Goal: Find specific page/section: Find specific page/section

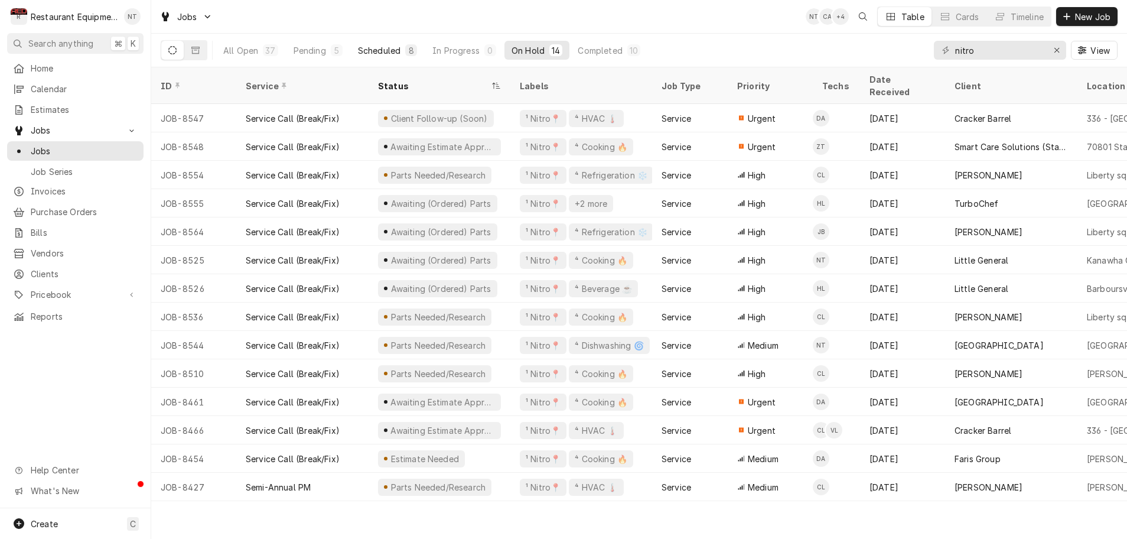
click at [407, 51] on div "8" at bounding box center [410, 50] width 7 height 12
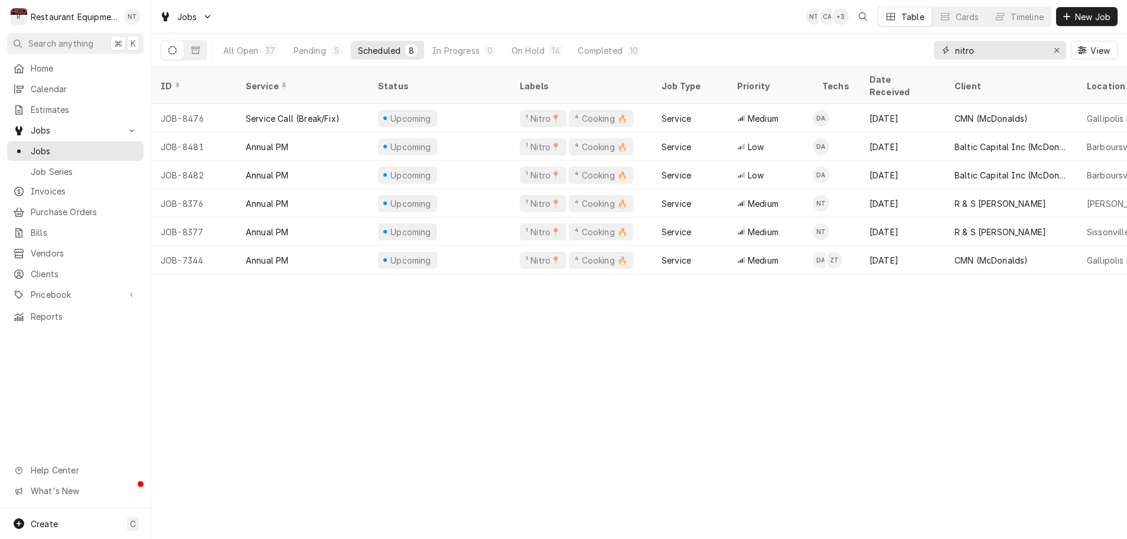
click at [1059, 50] on icon "Erase input" at bounding box center [1057, 50] width 6 height 8
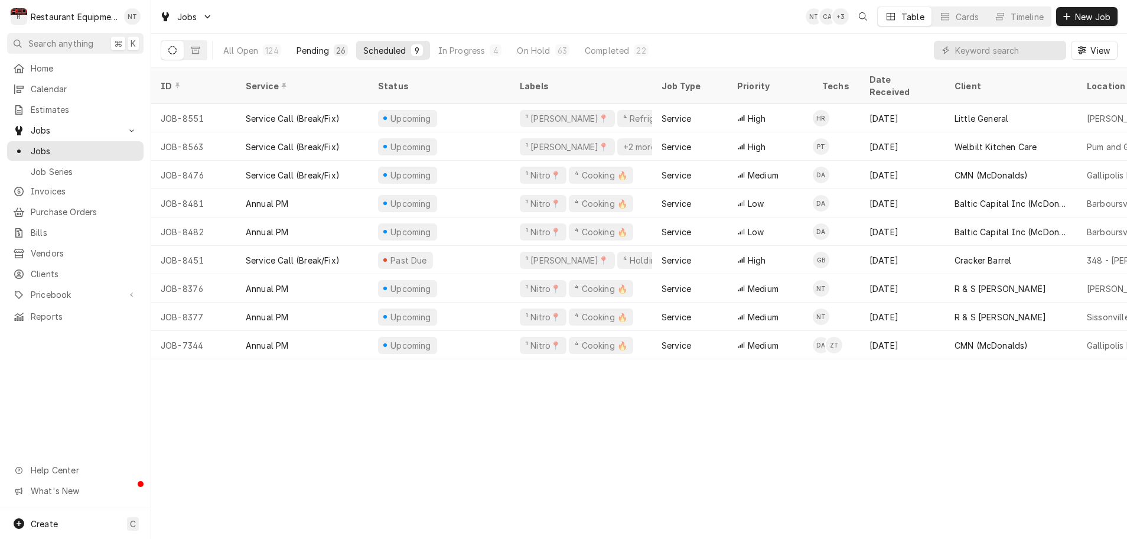
click at [338, 51] on div "26" at bounding box center [340, 50] width 9 height 12
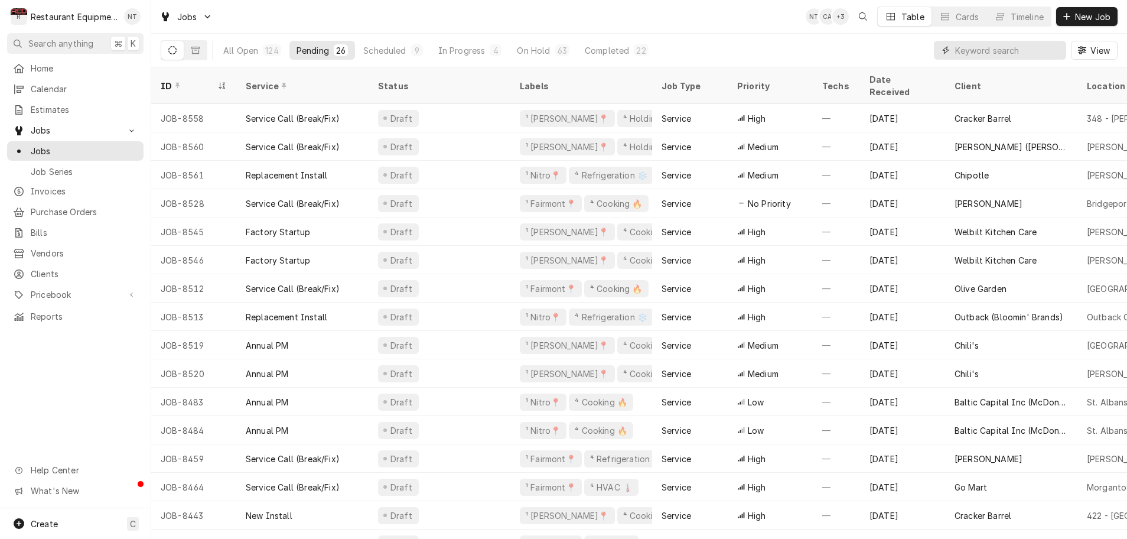
click at [955, 52] on input "Dynamic Content Wrapper" at bounding box center [1007, 50] width 105 height 19
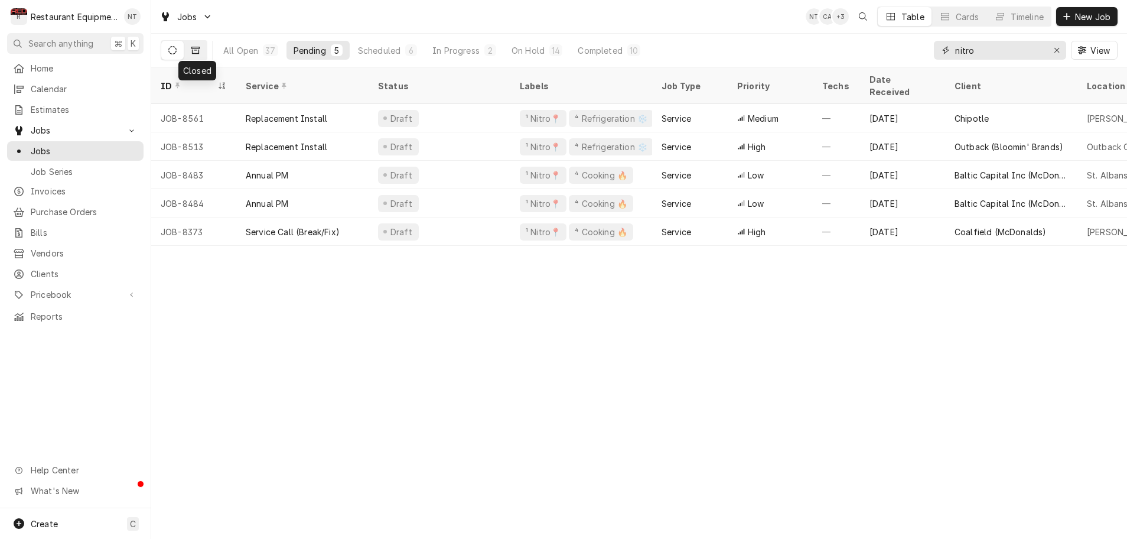
scroll to position [1, 1]
type input "nitro"
click at [194, 50] on icon "Dynamic Content Wrapper" at bounding box center [195, 50] width 8 height 7
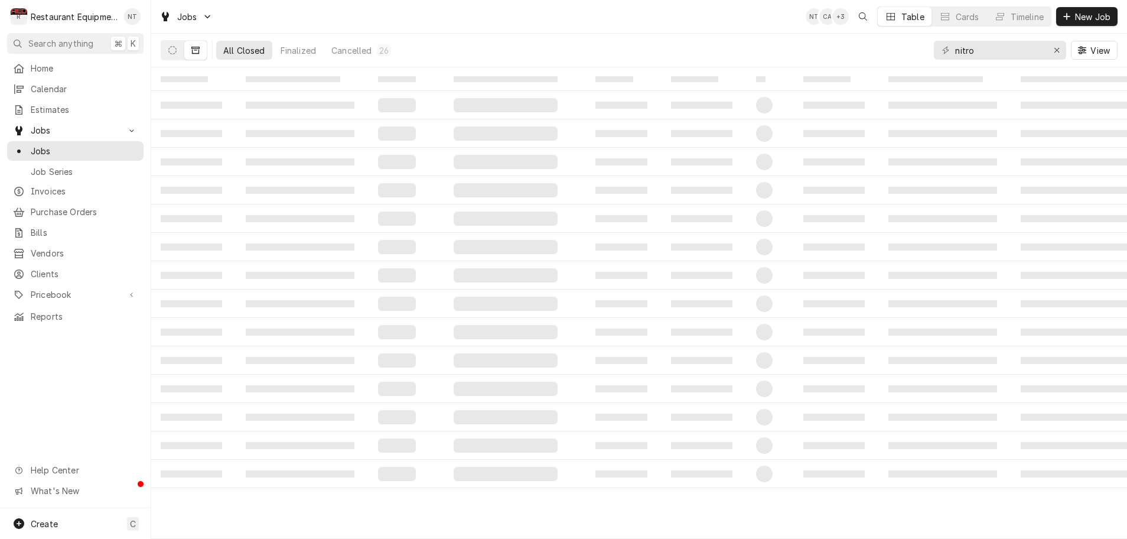
scroll to position [0, 0]
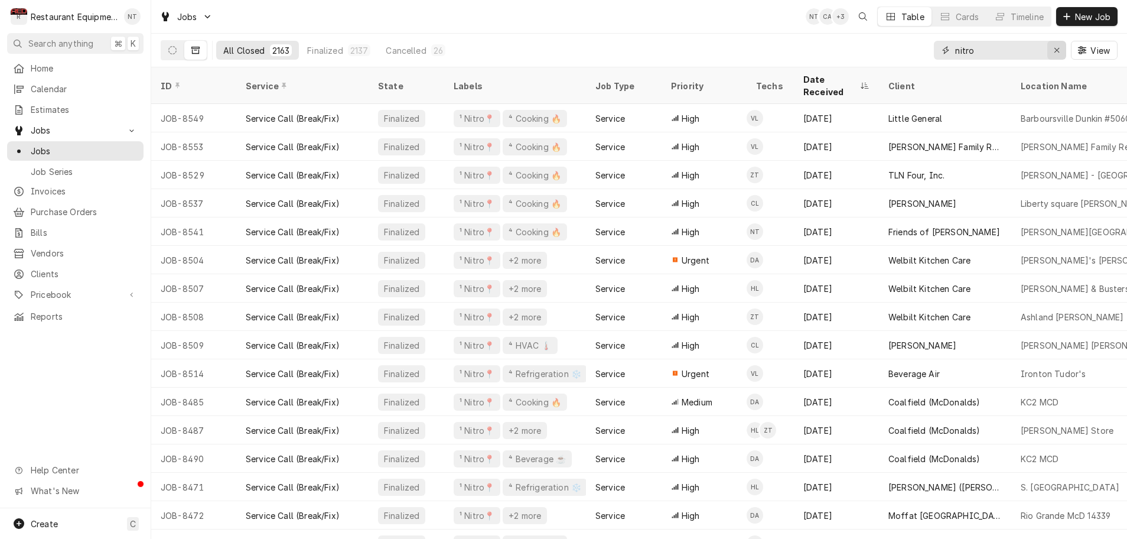
click at [1059, 53] on icon "Erase input" at bounding box center [1057, 50] width 6 height 8
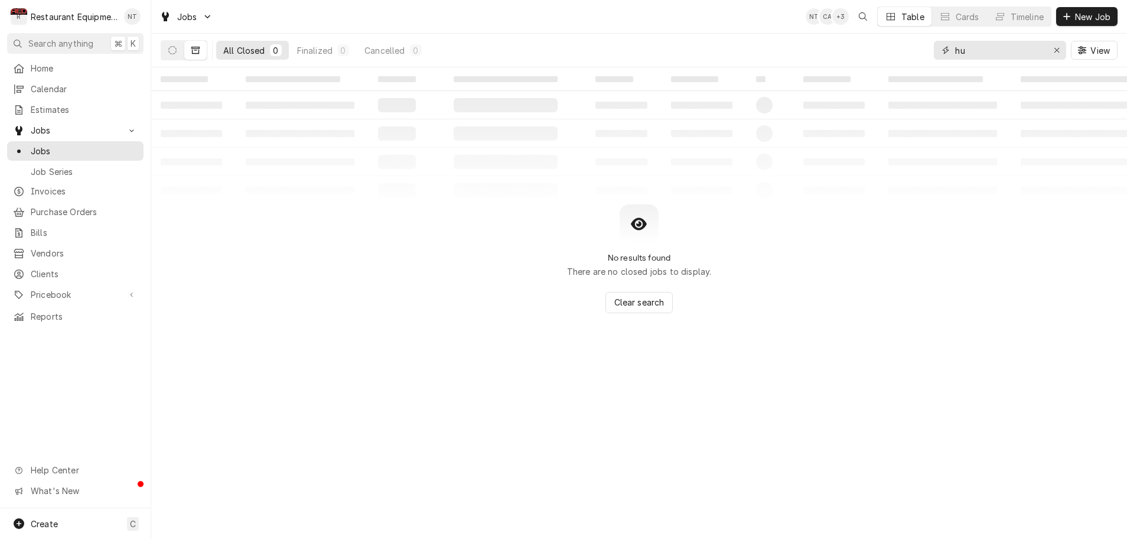
type input "h"
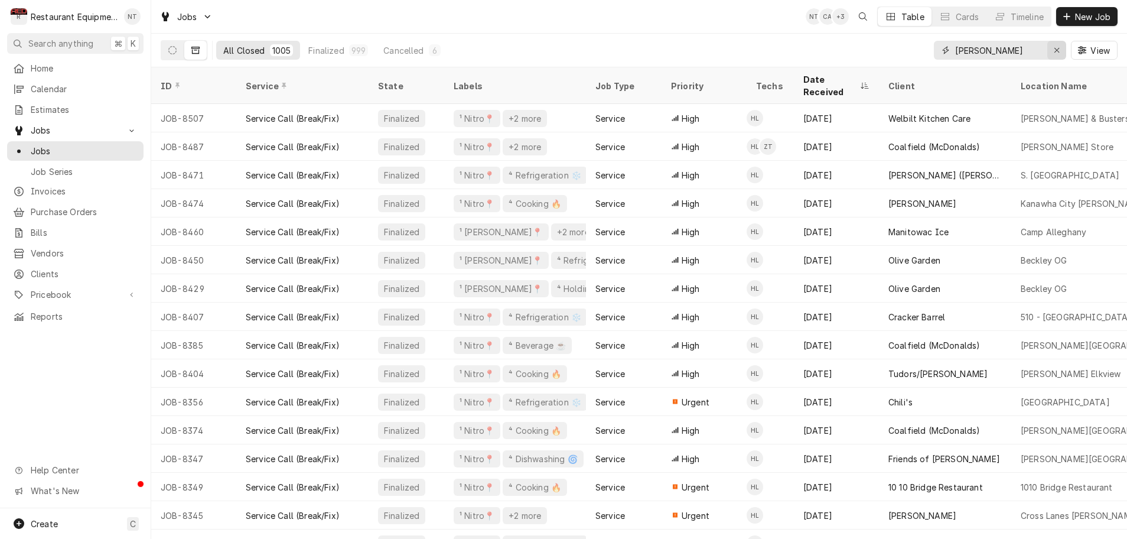
type input "[PERSON_NAME]"
click at [1055, 50] on icon "Erase input" at bounding box center [1057, 50] width 6 height 8
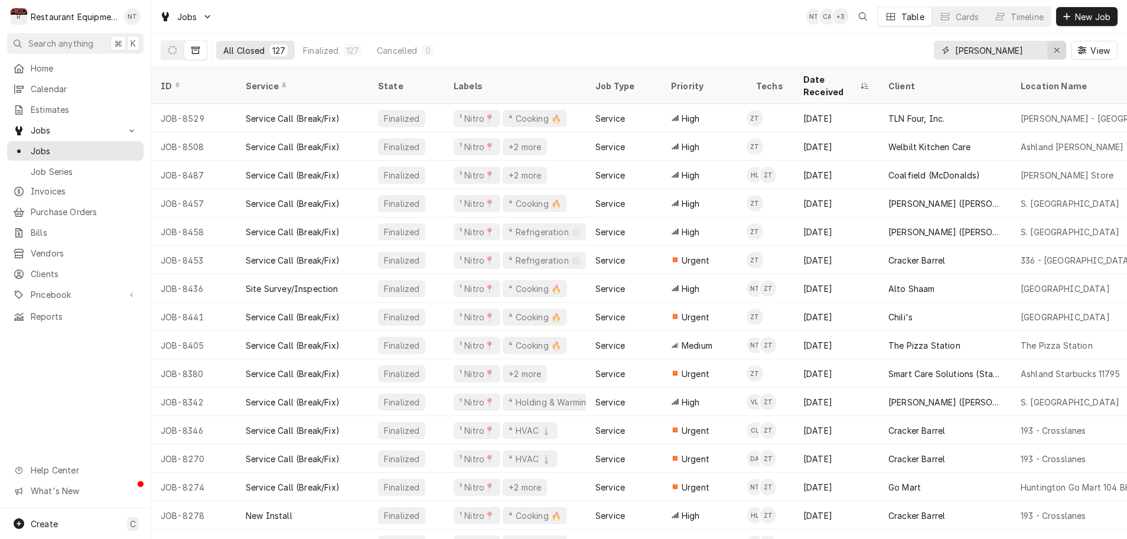
type input "[PERSON_NAME]"
click at [1058, 50] on icon "Erase input" at bounding box center [1057, 50] width 6 height 8
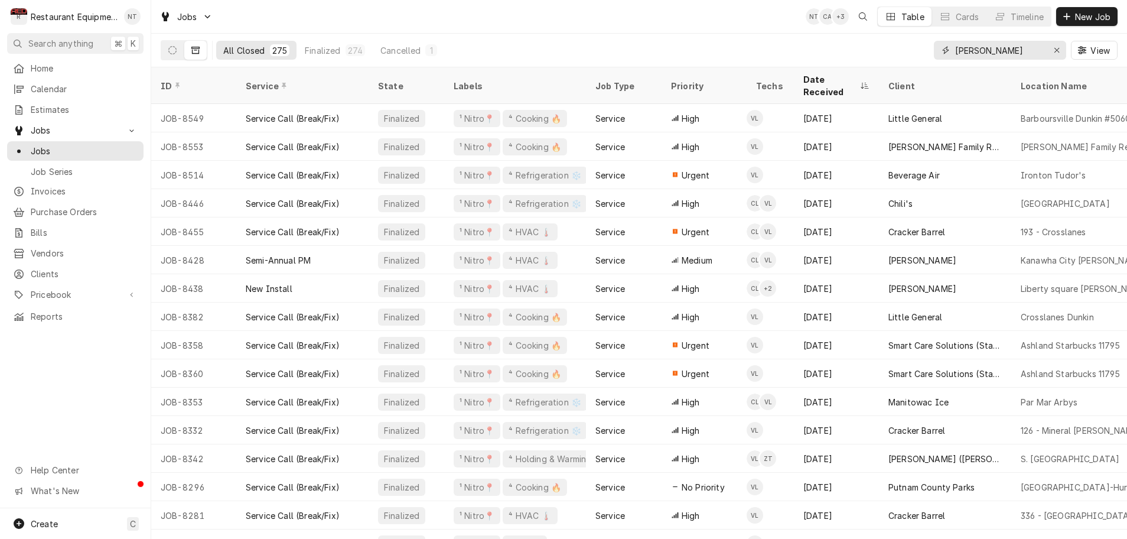
type input "[PERSON_NAME]"
click at [1059, 51] on icon "Erase input" at bounding box center [1057, 50] width 6 height 8
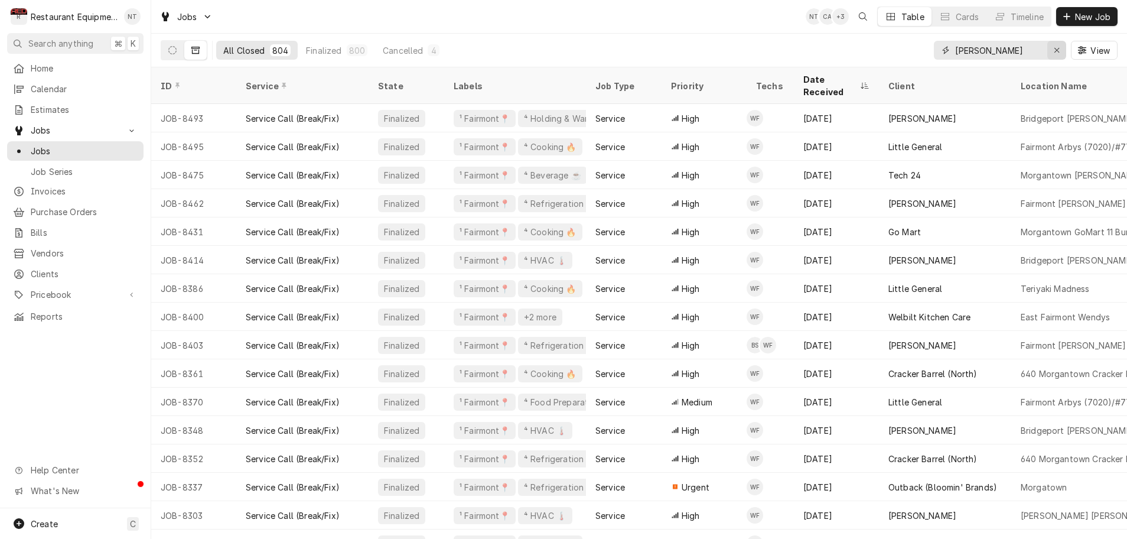
scroll to position [0, 1]
type input "[PERSON_NAME]"
click at [1055, 51] on icon "Erase input" at bounding box center [1056, 50] width 5 height 5
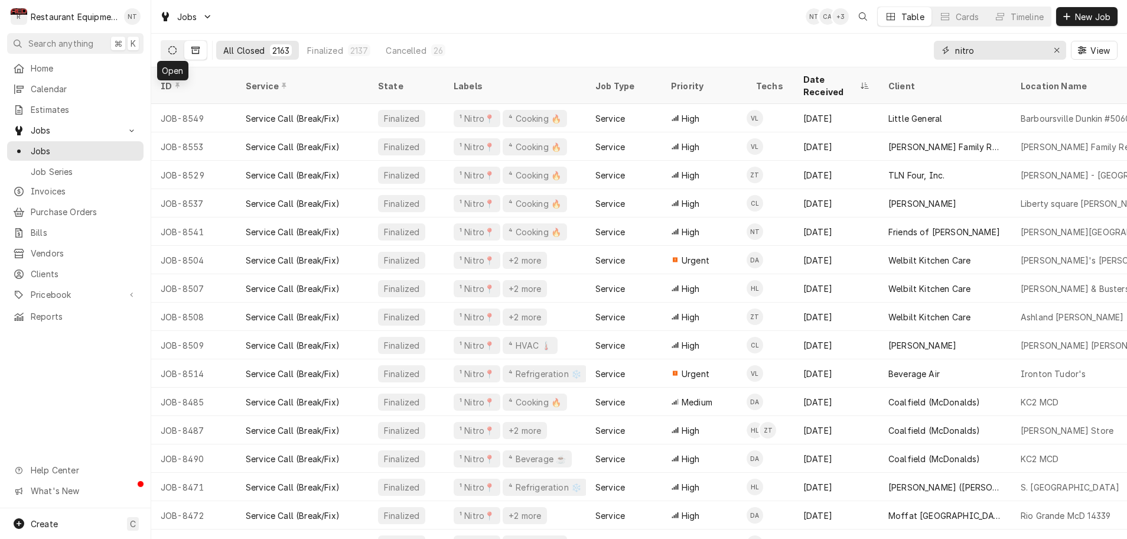
type input "nitro"
click at [173, 50] on icon "Dynamic Content Wrapper" at bounding box center [172, 50] width 8 height 8
